Goal: Download file/media

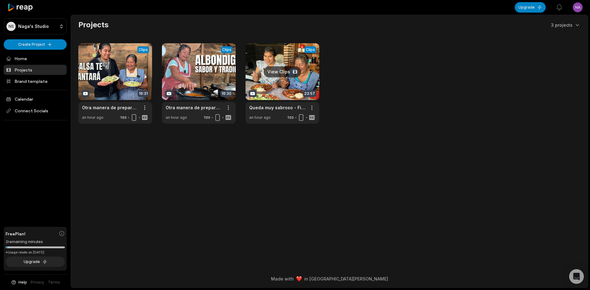
click at [286, 74] on link at bounding box center [282, 83] width 74 height 80
click at [576, 11] on html "NS Naga's Studio Create Project Home Projects Brand template Calendar Connect S…" at bounding box center [295, 145] width 590 height 290
click at [549, 45] on div "Naga nagash123@tracklacker.com Settings Sign Out" at bounding box center [555, 36] width 69 height 42
click at [548, 47] on div "Sign Out" at bounding box center [555, 51] width 63 height 10
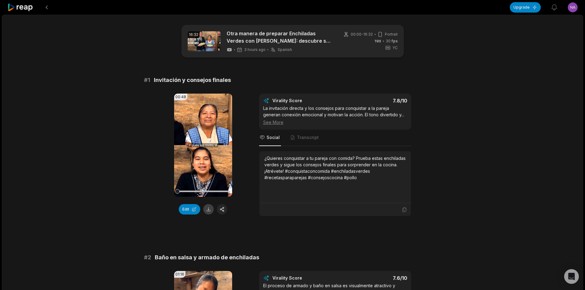
click at [209, 209] on button at bounding box center [208, 209] width 10 height 10
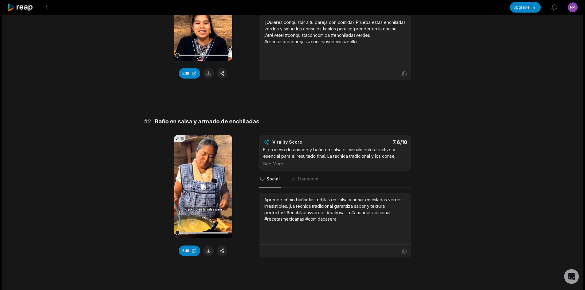
scroll to position [184, 0]
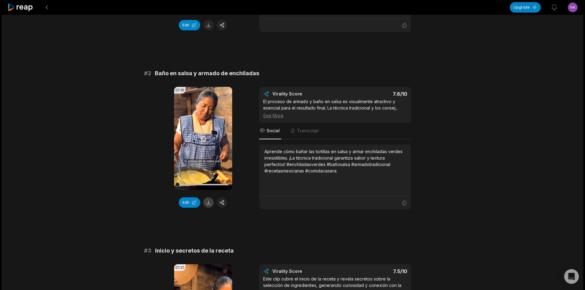
click at [211, 202] on button at bounding box center [208, 202] width 10 height 10
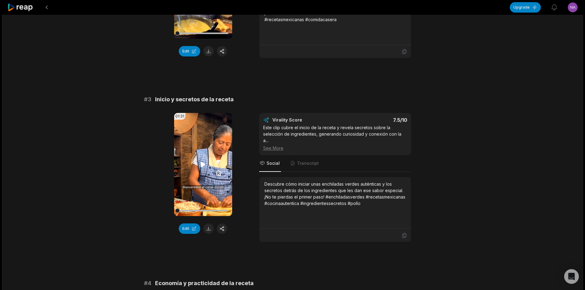
scroll to position [338, 0]
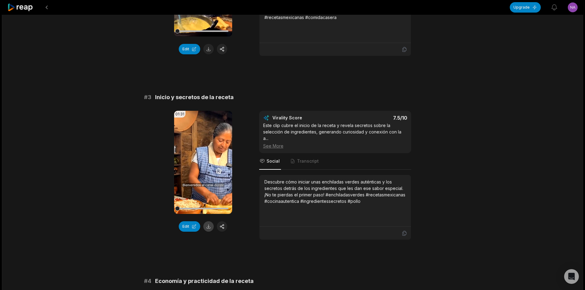
click at [207, 226] on button at bounding box center [208, 226] width 10 height 10
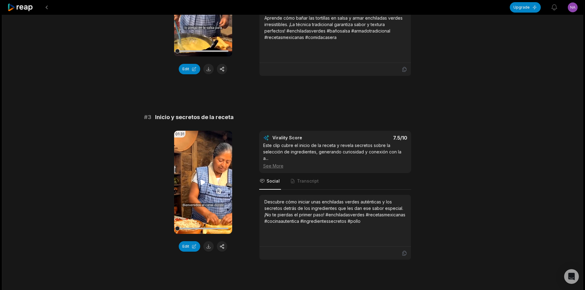
scroll to position [369, 0]
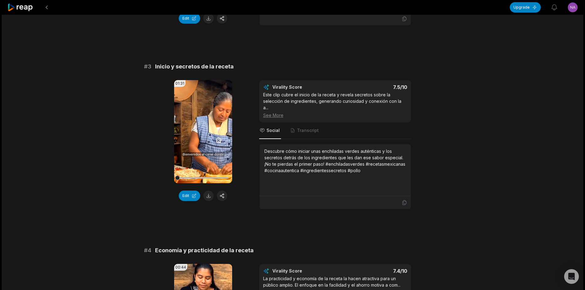
click at [208, 195] on button at bounding box center [208, 196] width 10 height 10
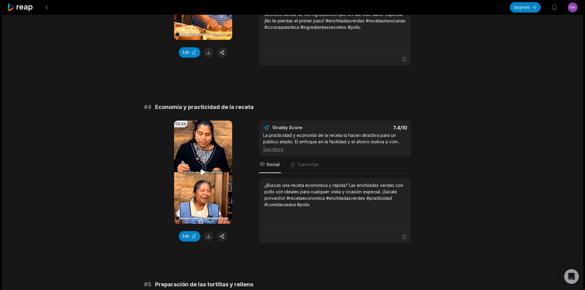
scroll to position [522, 0]
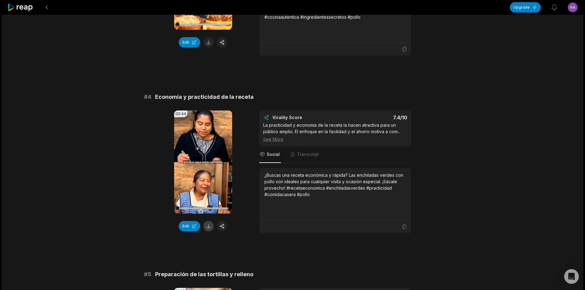
click at [208, 221] on button at bounding box center [208, 226] width 10 height 10
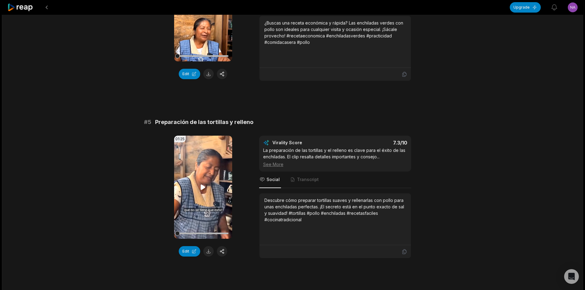
scroll to position [676, 0]
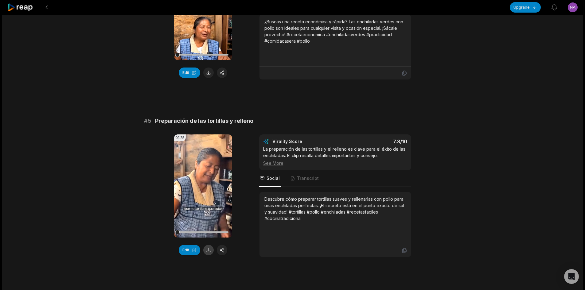
click at [207, 245] on button at bounding box center [208, 250] width 10 height 10
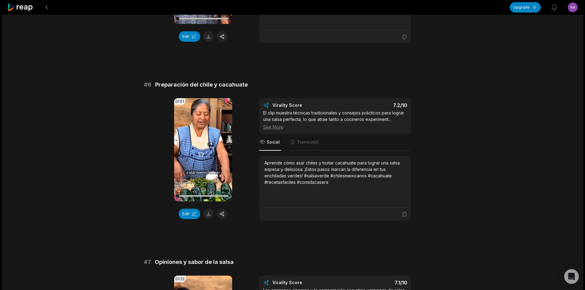
scroll to position [891, 0]
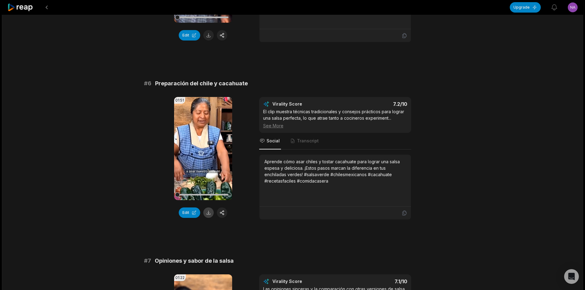
click at [210, 208] on button at bounding box center [208, 213] width 10 height 10
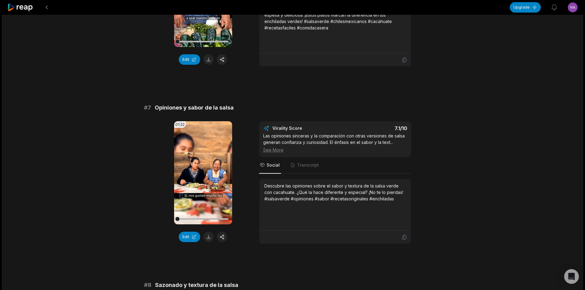
scroll to position [1044, 0]
click at [210, 232] on button at bounding box center [208, 237] width 10 height 10
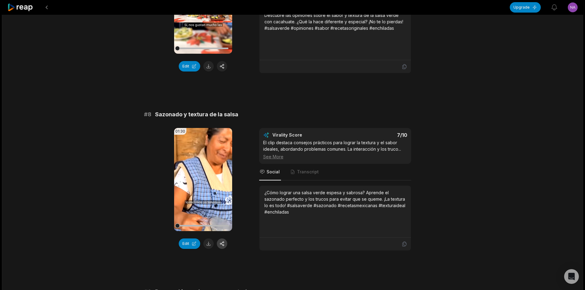
scroll to position [1228, 0]
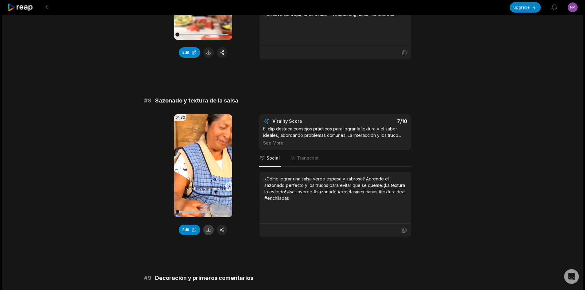
click at [213, 225] on button at bounding box center [208, 230] width 10 height 10
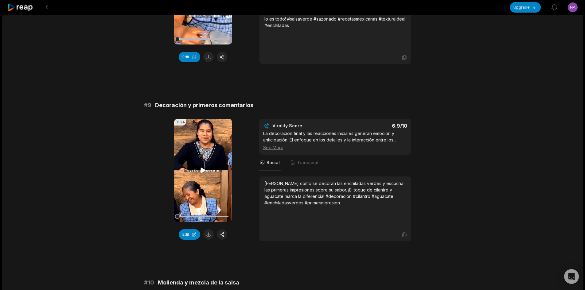
scroll to position [1413, 0]
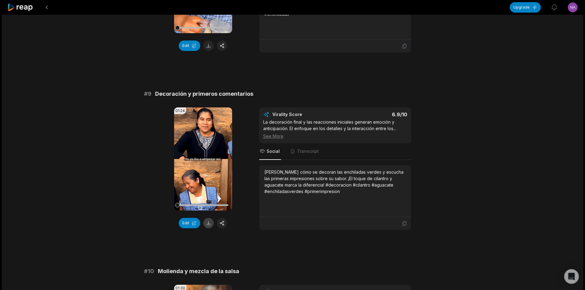
click at [211, 218] on button at bounding box center [208, 223] width 10 height 10
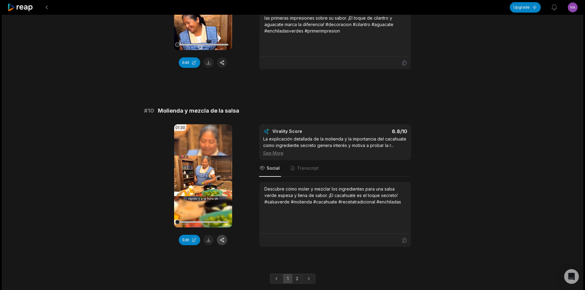
scroll to position [1585, 0]
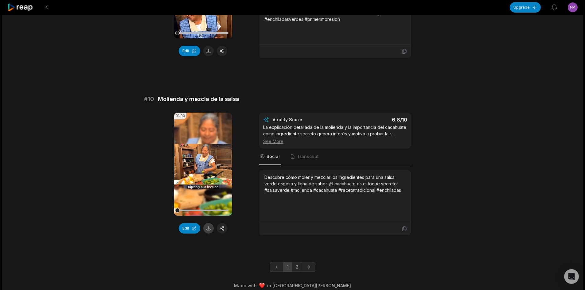
click at [208, 223] on button at bounding box center [208, 228] width 10 height 10
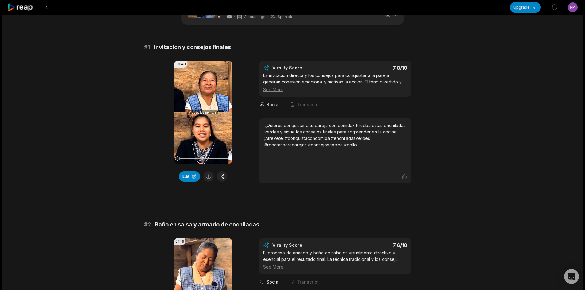
scroll to position [0, 0]
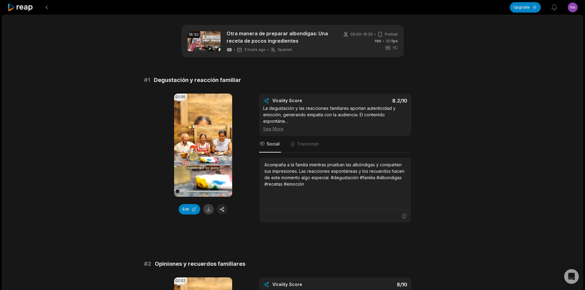
click at [206, 207] on button at bounding box center [208, 209] width 10 height 10
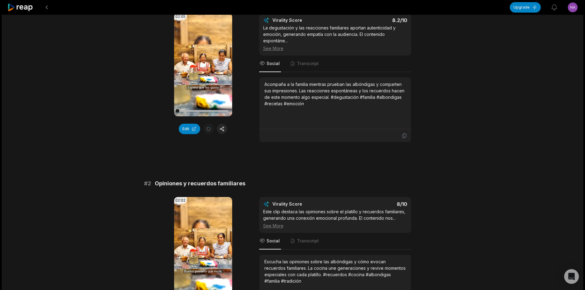
scroll to position [123, 0]
